Goal: Book appointment/travel/reservation

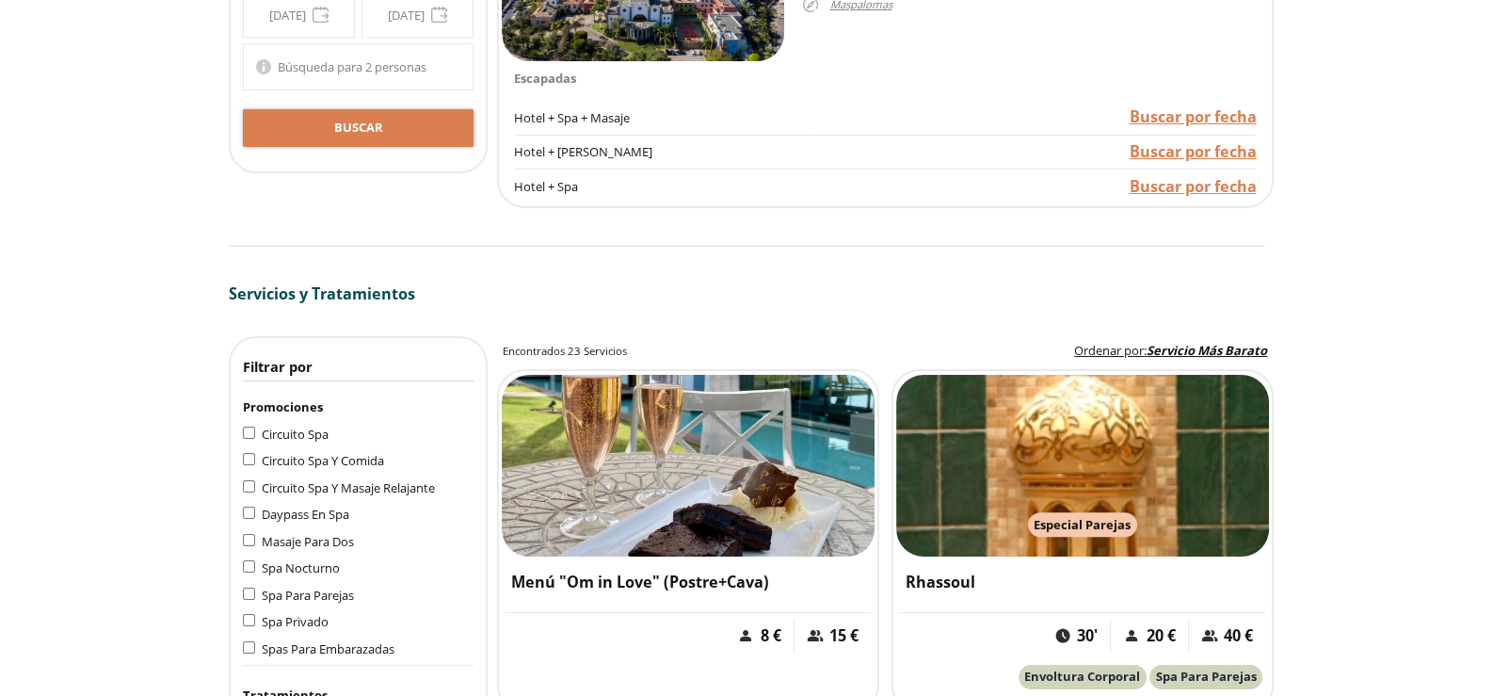
scroll to position [1506, 0]
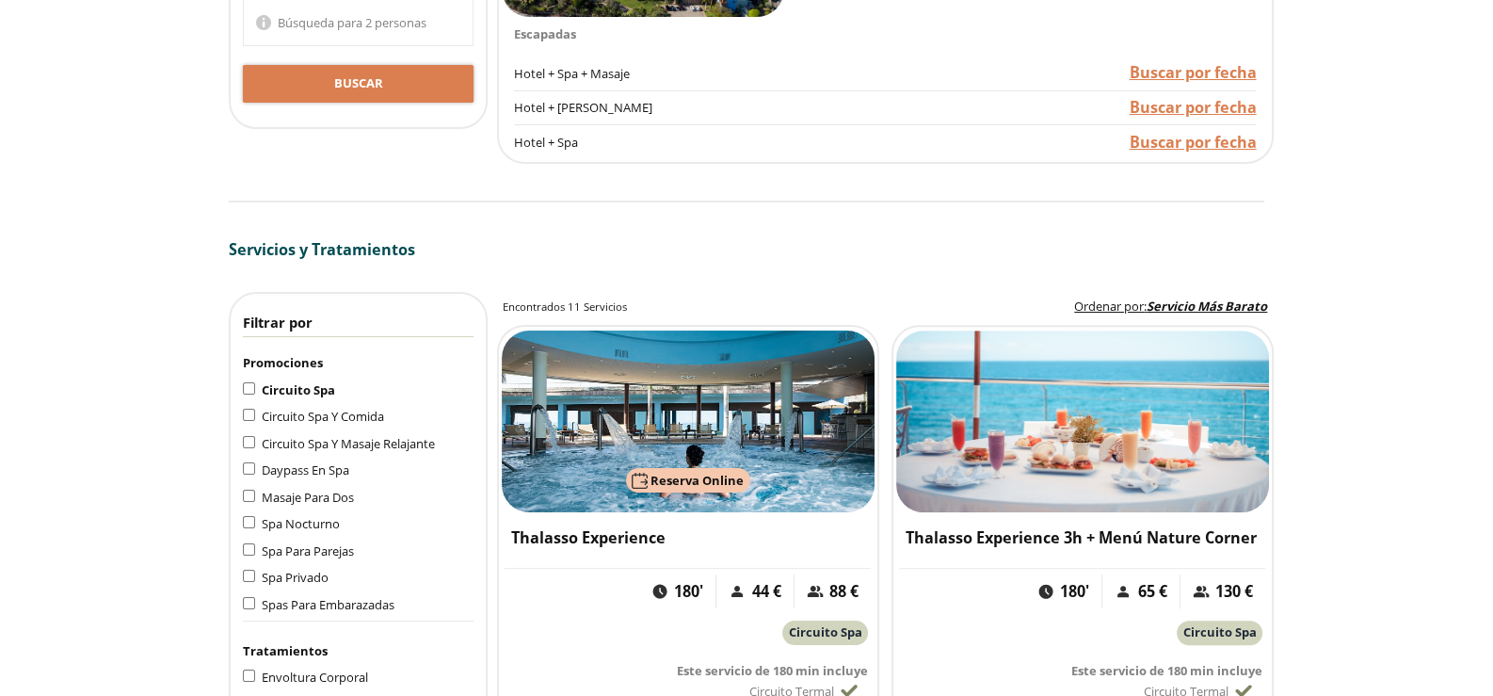
click at [250, 390] on div "Circuito Spa" at bounding box center [358, 389] width 231 height 21
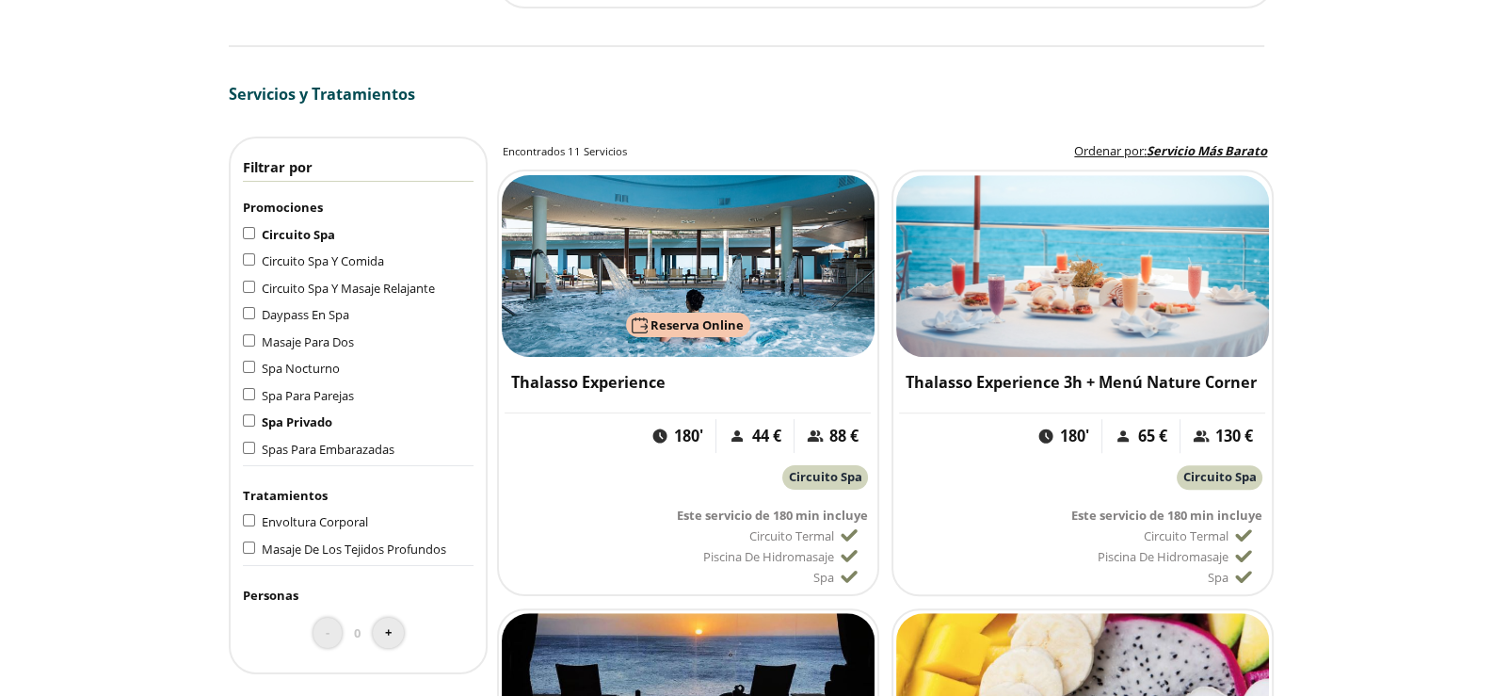
scroll to position [1694, 0]
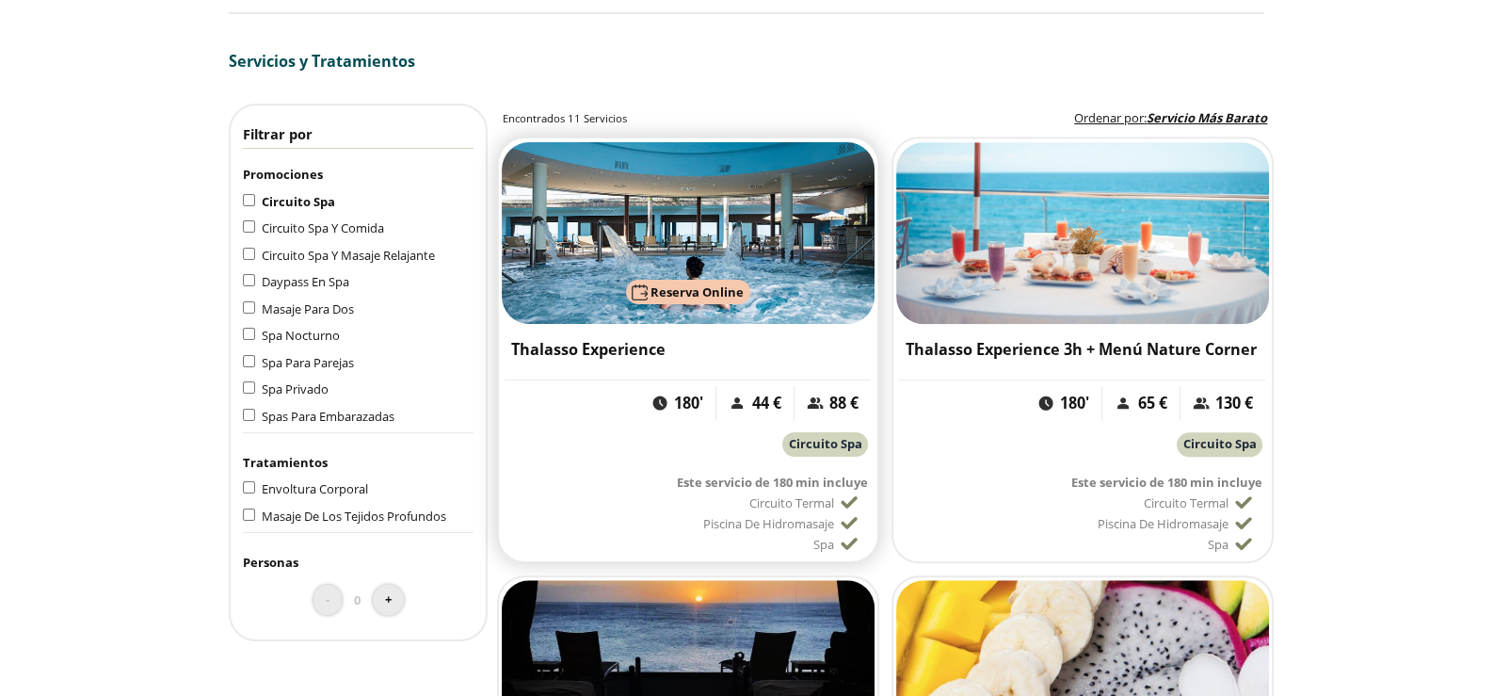
click at [702, 291] on span "Reserva Online" at bounding box center [697, 291] width 93 height 17
